Goal: Task Accomplishment & Management: Manage account settings

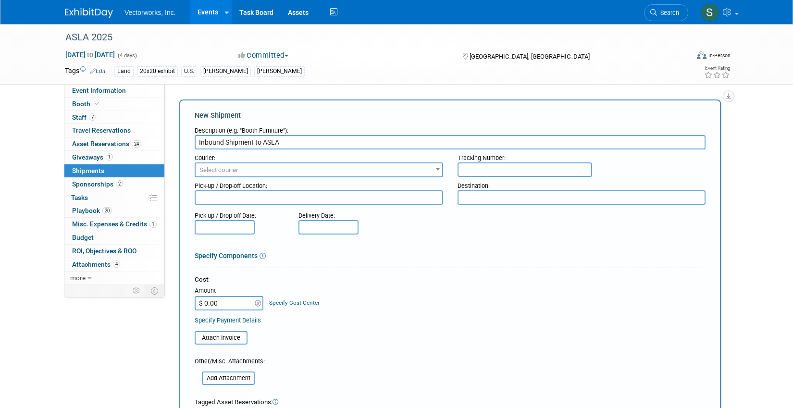
type input "Inbound Shipment to ASLA"
click at [228, 173] on span "Select courier" at bounding box center [319, 169] width 246 height 13
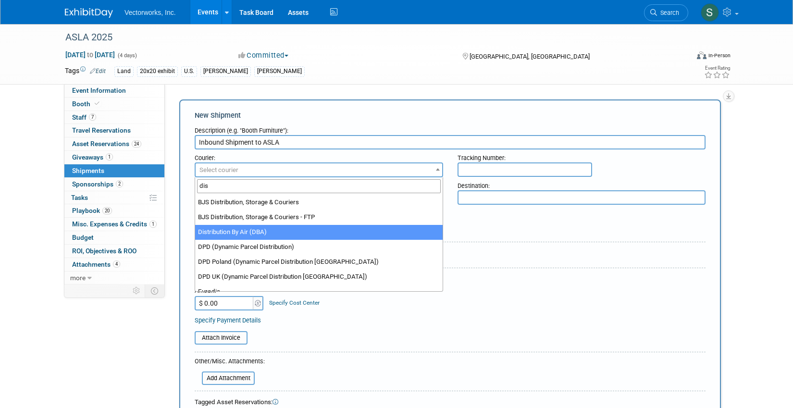
type input "dis"
select select "597"
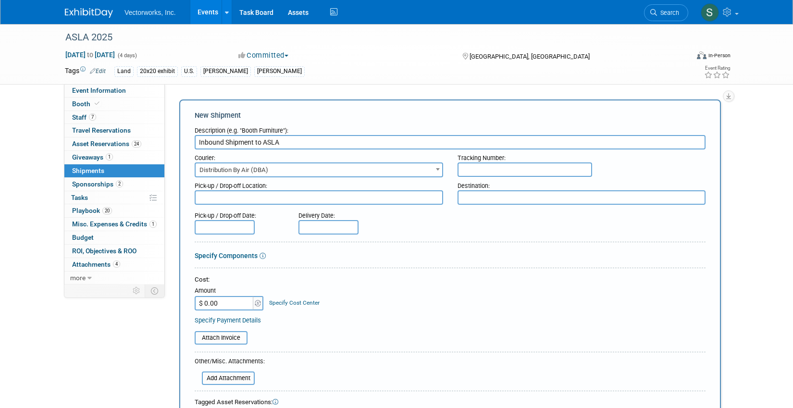
click at [478, 172] on input "text" at bounding box center [524, 169] width 135 height 14
click at [319, 197] on textarea at bounding box center [319, 197] width 248 height 14
type textarea "Vectorworks"
paste textarea "Warehouse Address ASLA 2025 Conference on Landscape Architecture [STREET_ADDRES…"
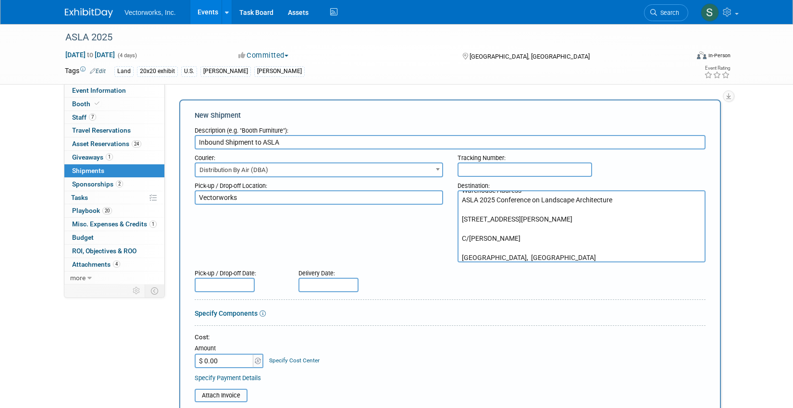
click at [462, 260] on textarea "Warehouse Address ASLA 2025 Conference on Landscape Architecture [STREET_ADDRES…" at bounding box center [581, 226] width 248 height 72
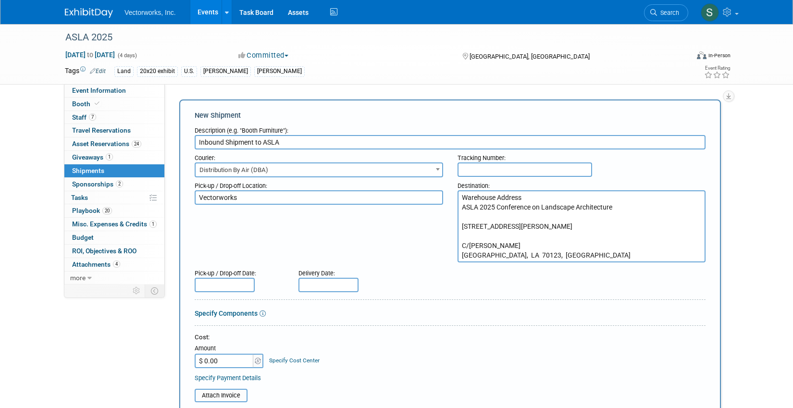
scroll to position [0, 0]
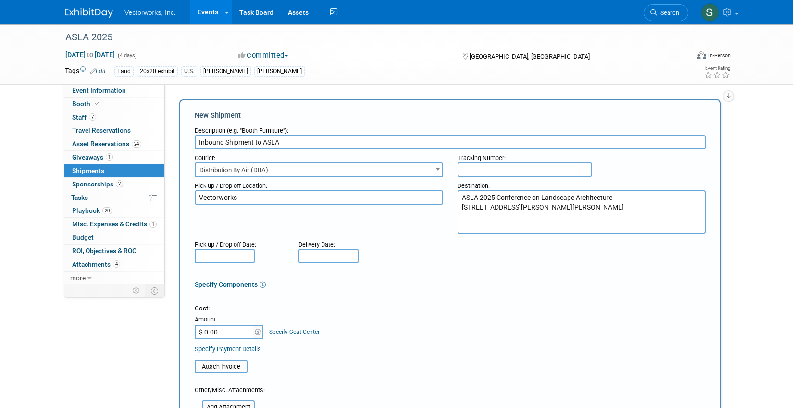
type textarea "ASLA 2025 Conference on Landscape Architecture [STREET_ADDRESS][PERSON_NAME][PE…"
click at [225, 254] on input "text" at bounding box center [225, 256] width 60 height 14
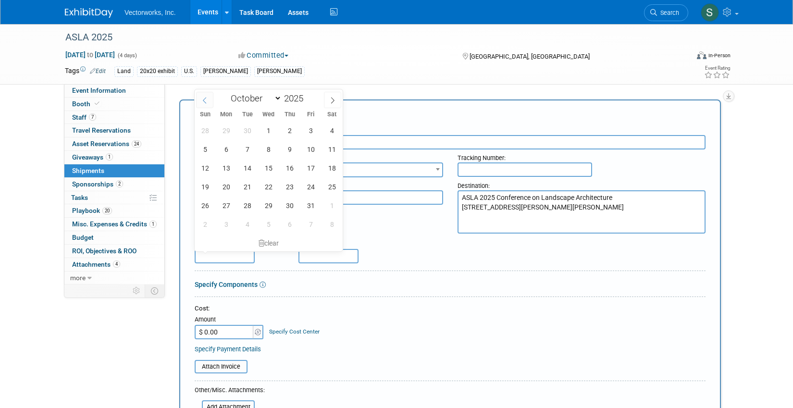
click at [208, 100] on icon at bounding box center [204, 100] width 7 height 7
select select "8"
click at [250, 184] on span "23" at bounding box center [247, 186] width 19 height 19
type input "[DATE]"
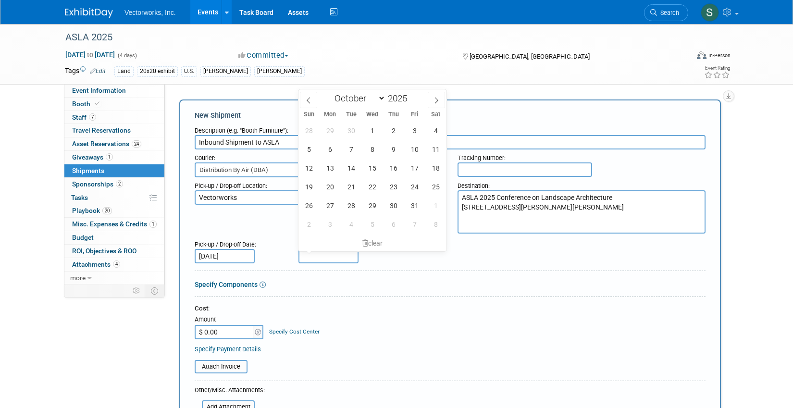
click at [317, 259] on input "text" at bounding box center [328, 256] width 60 height 14
click at [312, 104] on span at bounding box center [308, 100] width 17 height 16
select select "8"
click at [348, 208] on span "30" at bounding box center [351, 205] width 19 height 19
type input "[DATE]"
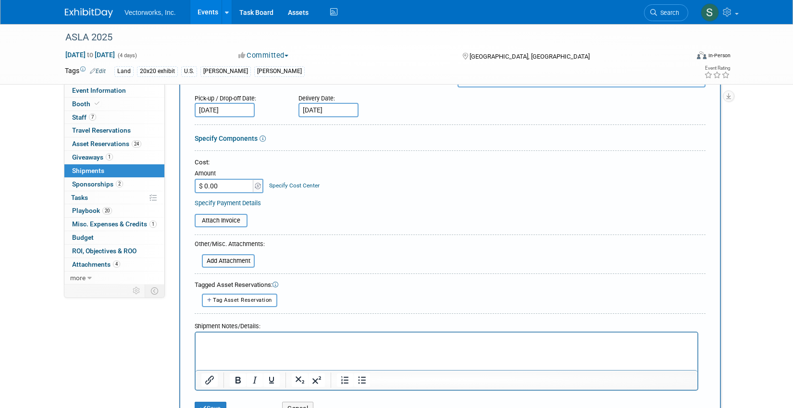
scroll to position [147, 0]
click at [227, 263] on input "file" at bounding box center [196, 261] width 114 height 12
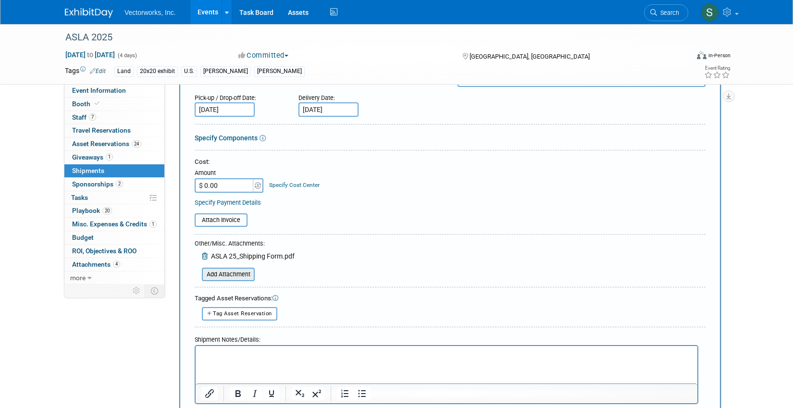
click at [235, 271] on input "file" at bounding box center [196, 275] width 114 height 12
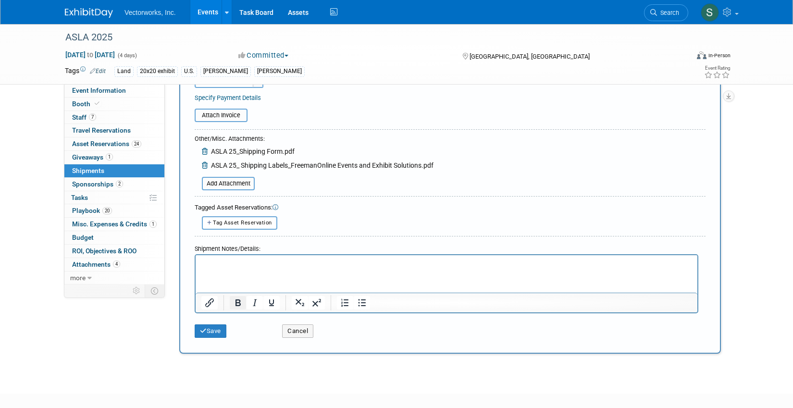
scroll to position [257, 0]
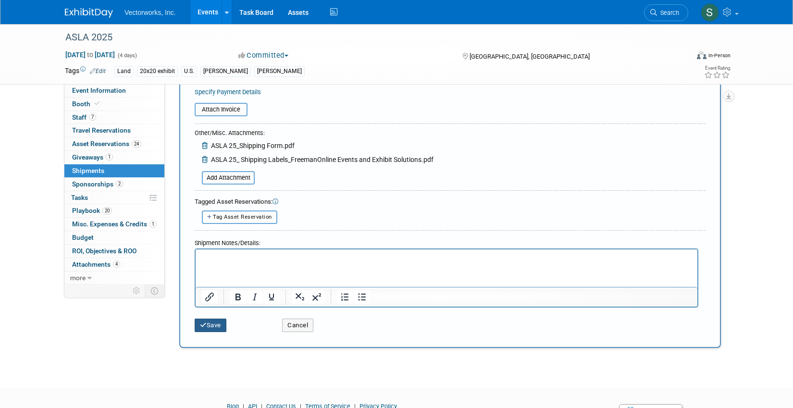
click at [209, 326] on button "Save" at bounding box center [211, 325] width 32 height 13
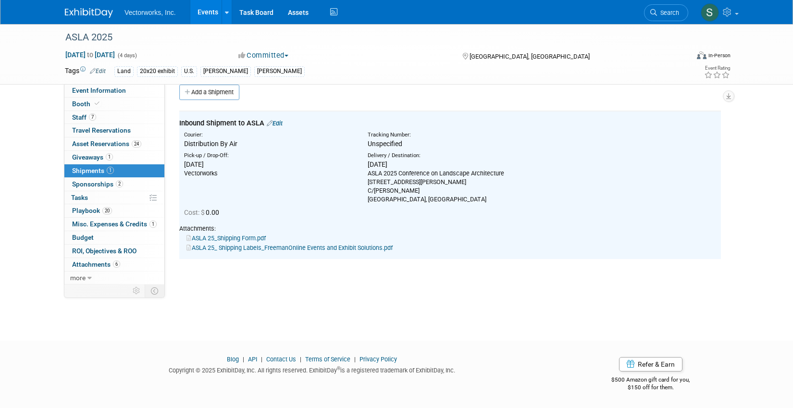
scroll to position [0, 0]
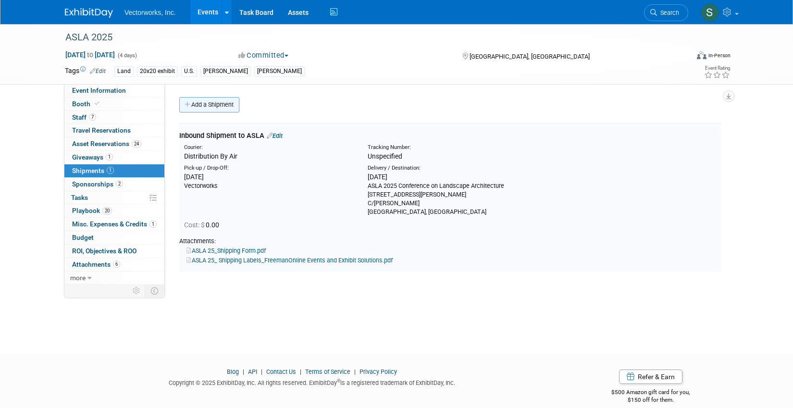
click at [204, 103] on link "Add a Shipment" at bounding box center [209, 104] width 60 height 15
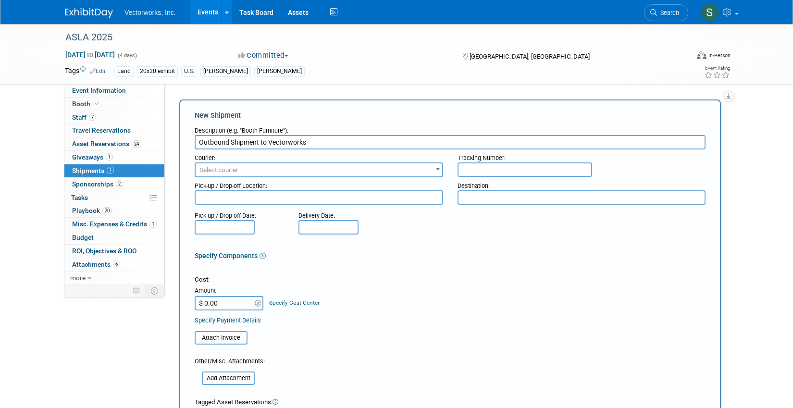
type input "Outbound Shipment to Vectorworks"
click at [258, 174] on span "Select courier" at bounding box center [319, 169] width 246 height 13
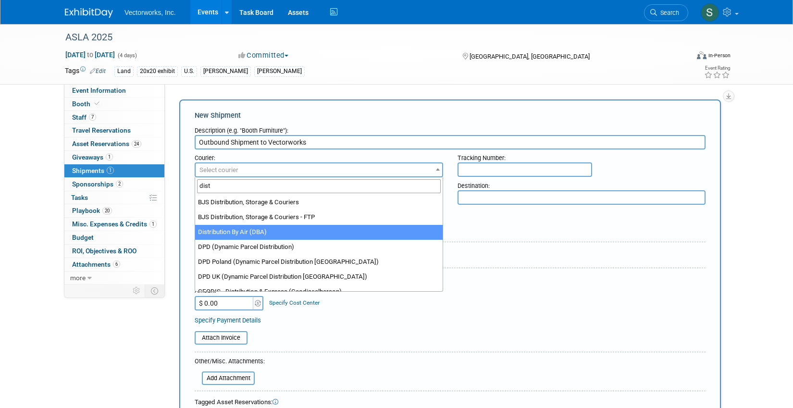
type input "dist"
select select "597"
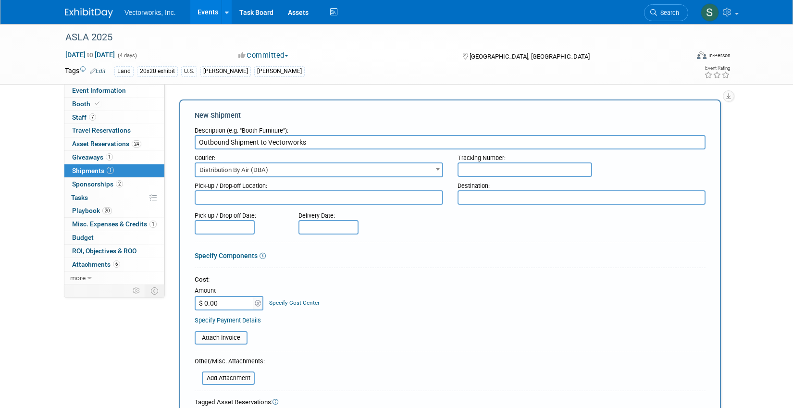
click at [478, 170] on input "text" at bounding box center [524, 169] width 135 height 14
click at [342, 199] on textarea at bounding box center [319, 197] width 248 height 14
paste textarea "Marshalling Yard [STREET_ADDRESS][PERSON_NAME] [PERSON_NAME], LA 70058, [GEOGRA…"
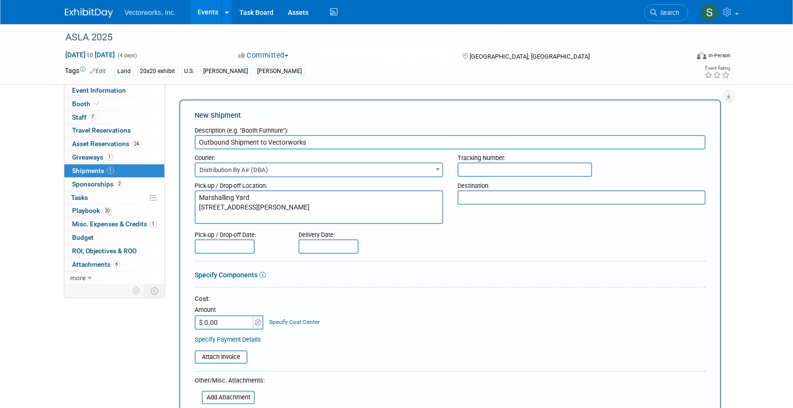
type textarea "Marshalling Yard [STREET_ADDRESS][PERSON_NAME]"
type textarea "Vectorworks"
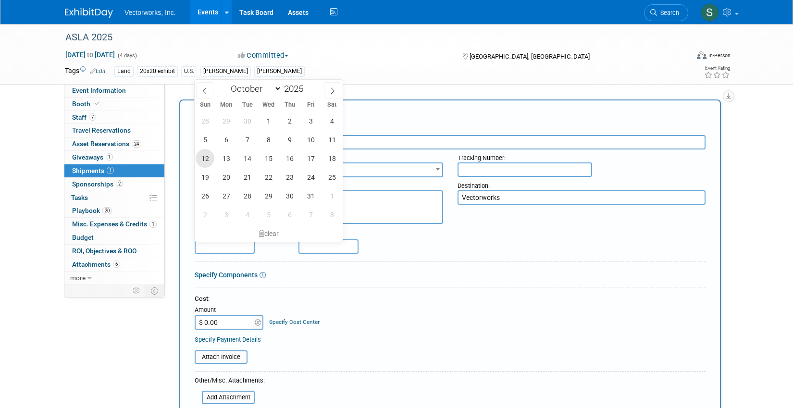
click at [205, 160] on span "12" at bounding box center [205, 158] width 19 height 19
type input "[DATE]"
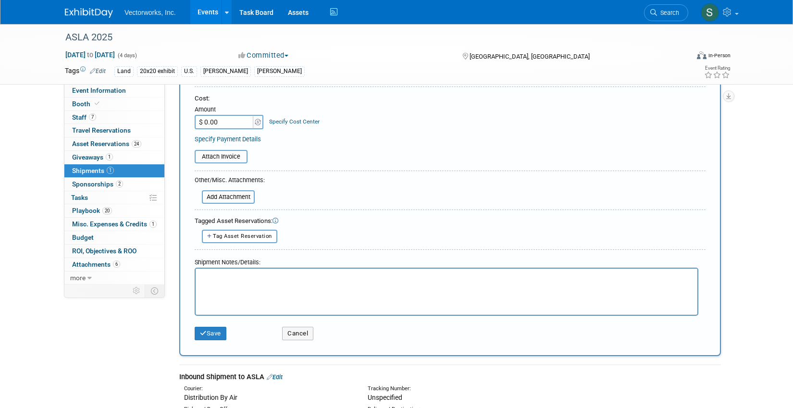
scroll to position [258, 0]
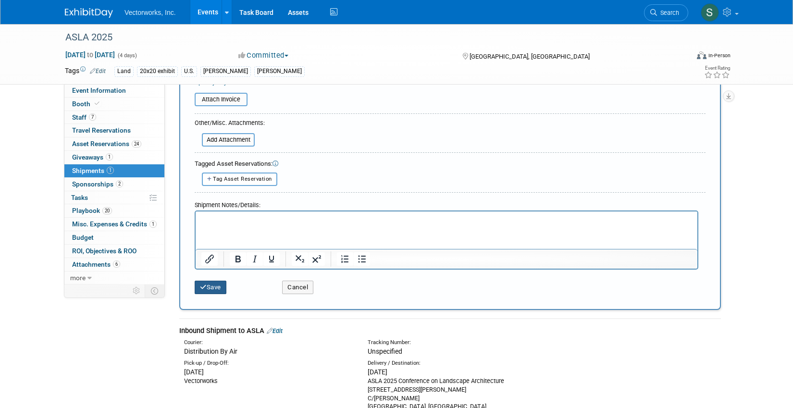
click at [211, 286] on button "Save" at bounding box center [211, 287] width 32 height 13
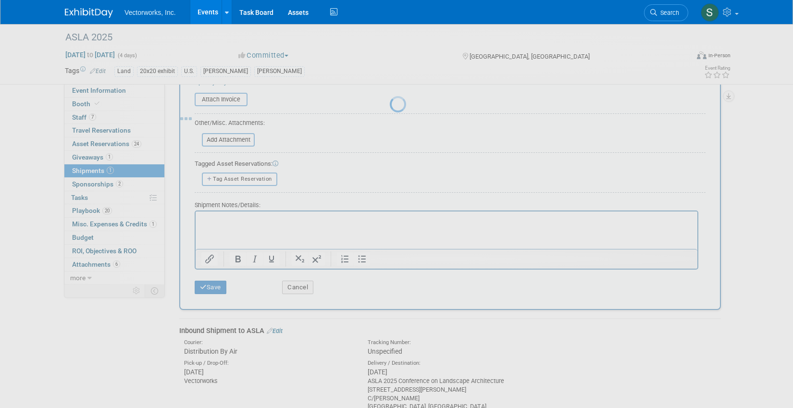
scroll to position [75, 0]
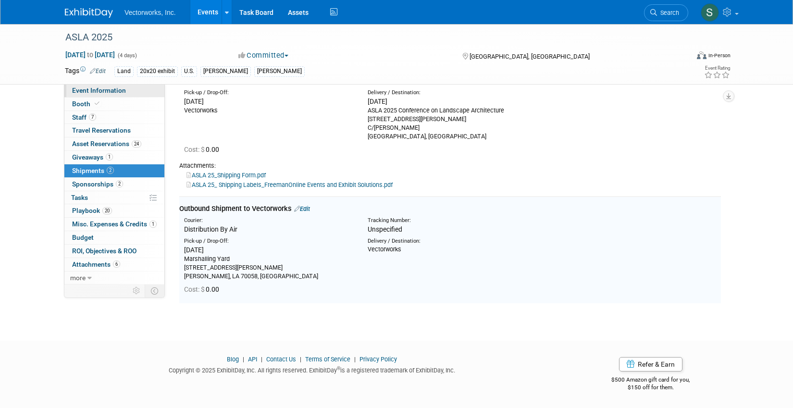
click at [107, 90] on span "Event Information" at bounding box center [99, 90] width 54 height 8
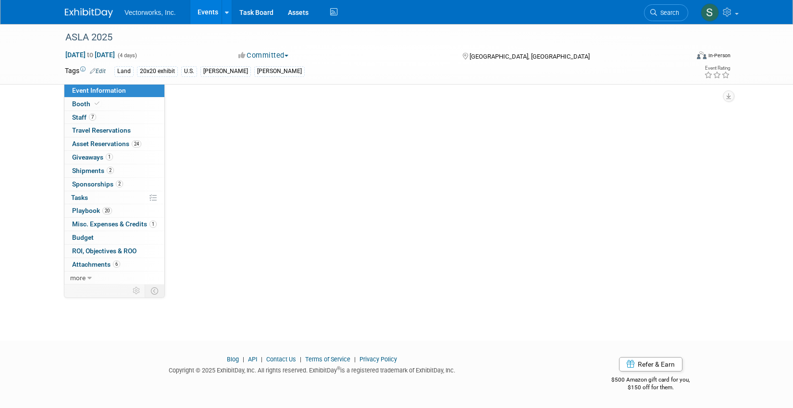
scroll to position [0, 0]
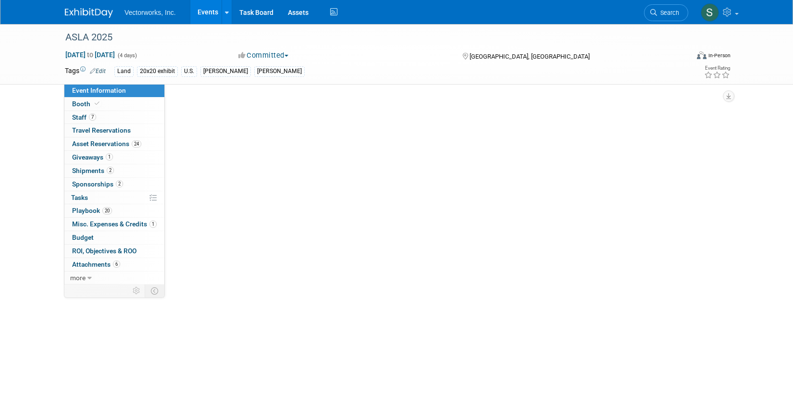
select select "[PERSON_NAME] Arabian"
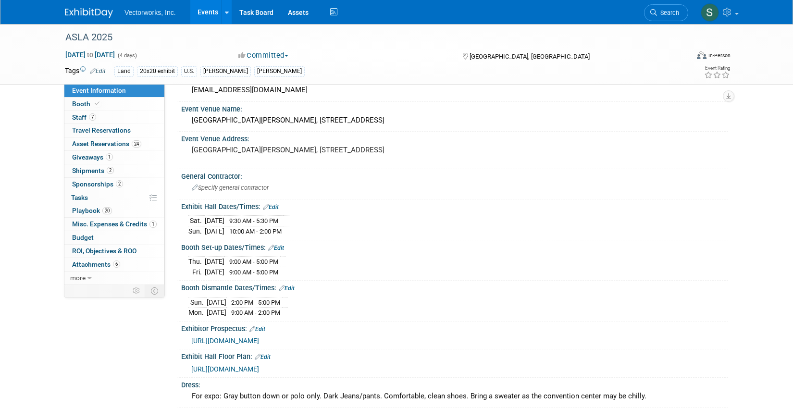
scroll to position [203, 0]
click at [107, 167] on span "2" at bounding box center [110, 170] width 7 height 7
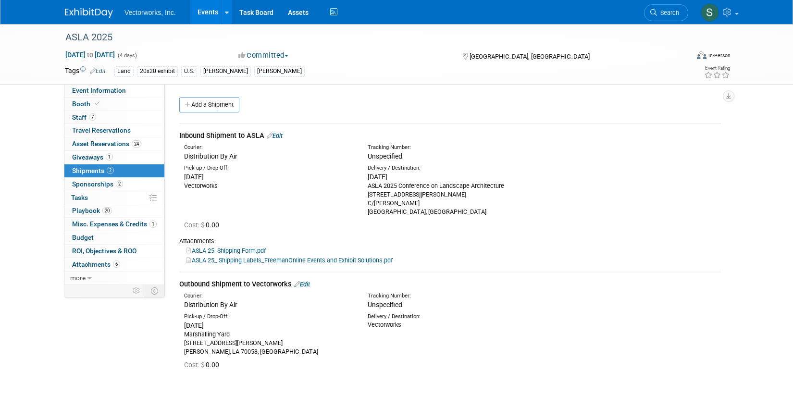
click at [306, 278] on td "Outbound Shipment to Vectorworks Edit Courier: Distribution By Air Tracking Num…" at bounding box center [449, 325] width 541 height 107
click at [306, 285] on link "Edit" at bounding box center [302, 284] width 16 height 7
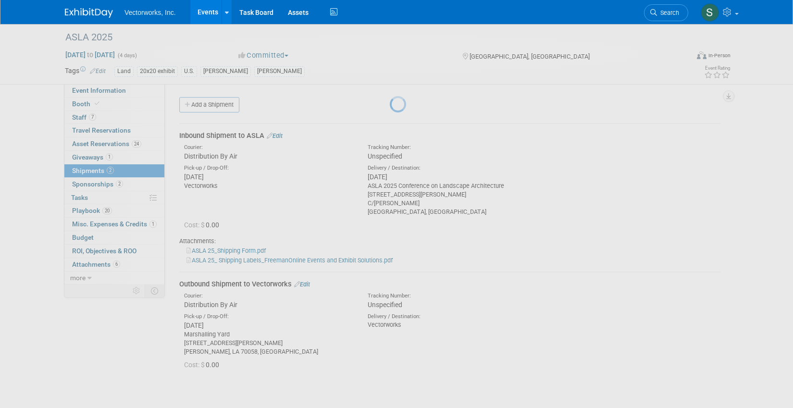
select select "9"
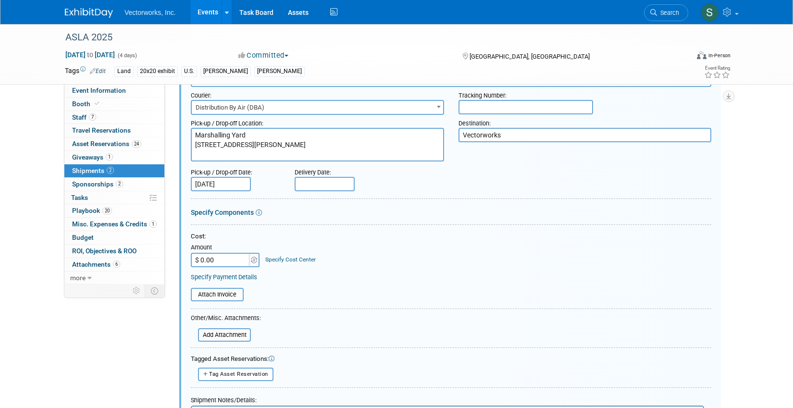
scroll to position [220, 0]
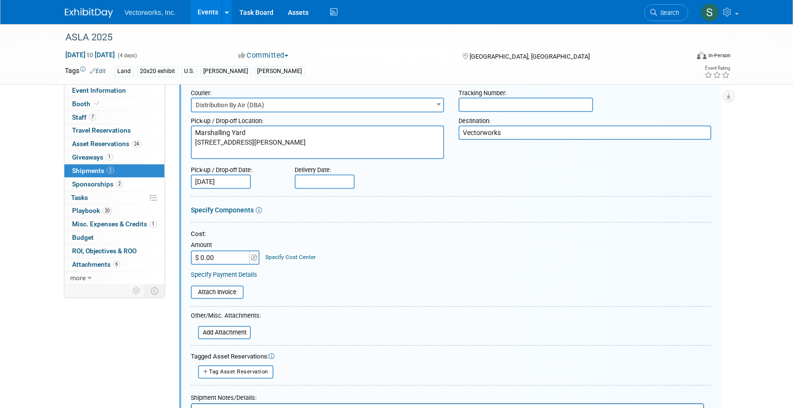
click at [331, 175] on input "text" at bounding box center [325, 181] width 60 height 14
click at [327, 288] on span "20" at bounding box center [326, 287] width 19 height 19
type input "[DATE]"
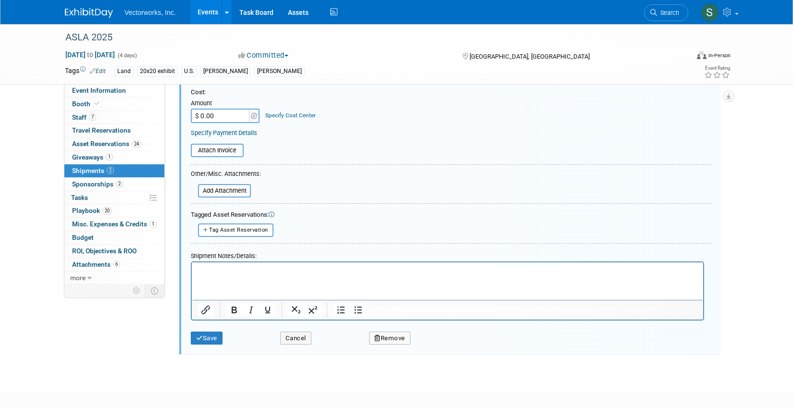
scroll to position [382, 0]
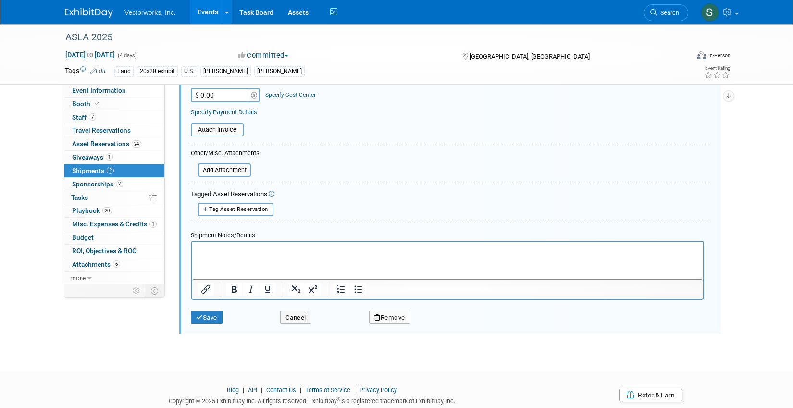
click at [225, 255] on html at bounding box center [447, 247] width 511 height 13
click at [225, 255] on html "Show" at bounding box center [447, 247] width 511 height 13
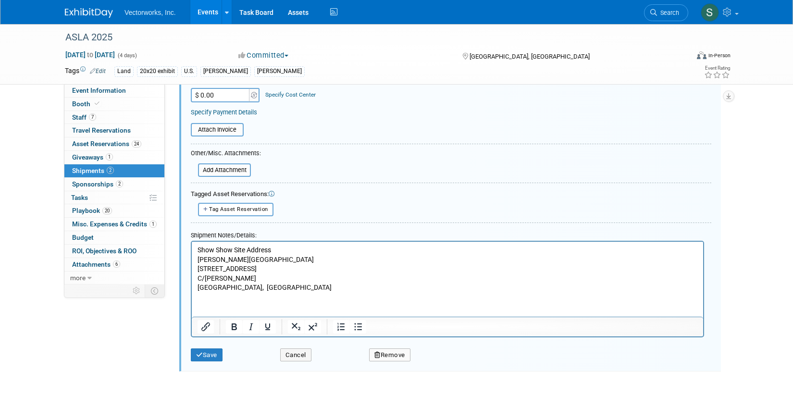
click at [217, 248] on p "Show Show Site Address" at bounding box center [447, 250] width 500 height 10
click at [202, 356] on icon "submit" at bounding box center [199, 355] width 7 height 6
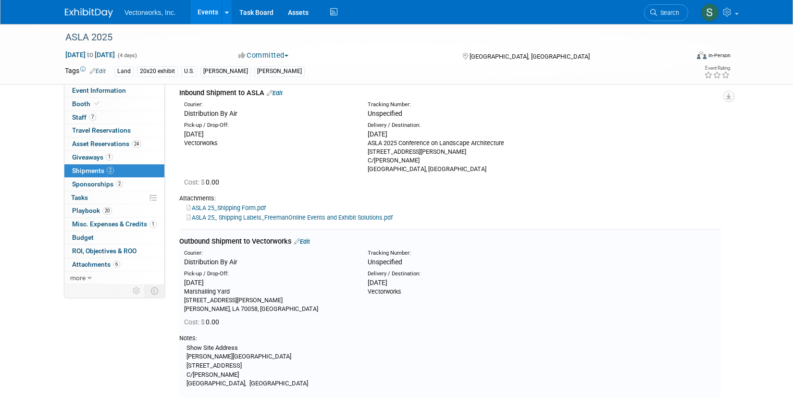
scroll to position [0, 0]
